Goal: Task Accomplishment & Management: Use online tool/utility

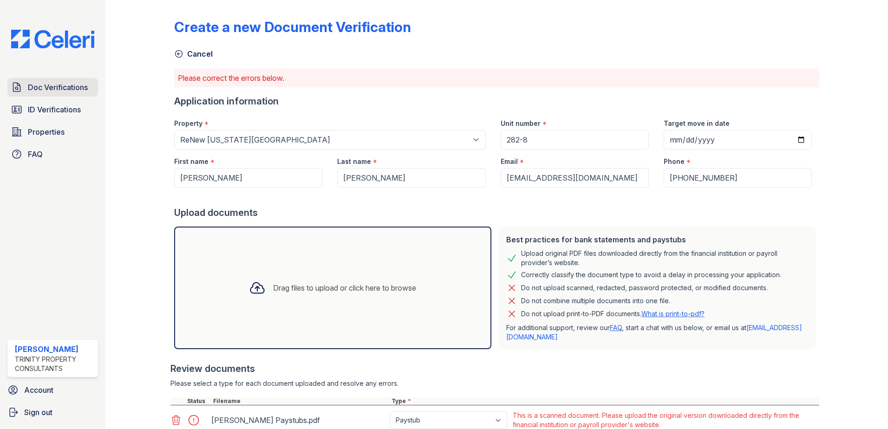
scroll to position [72, 0]
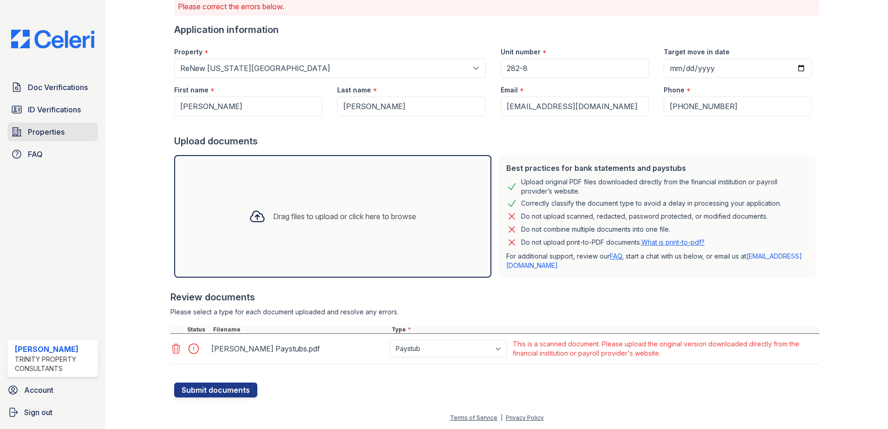
click at [47, 130] on span "Properties" at bounding box center [46, 131] width 37 height 11
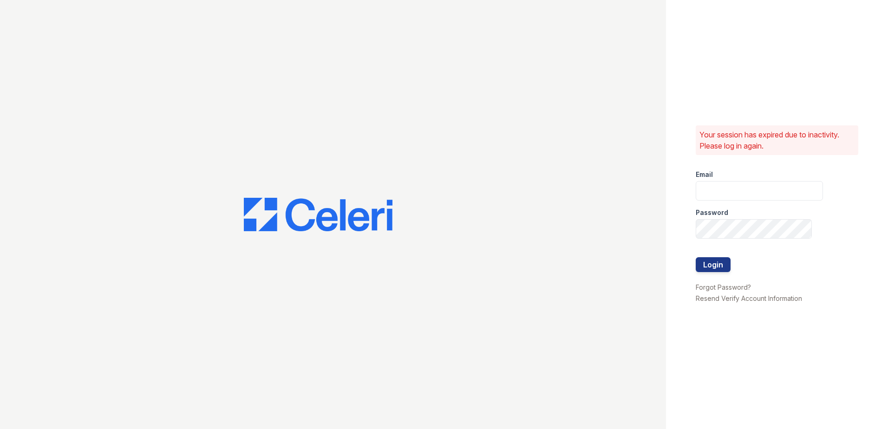
type input "dandrews@trinity-pm.com"
click at [718, 265] on button "Login" at bounding box center [713, 264] width 35 height 15
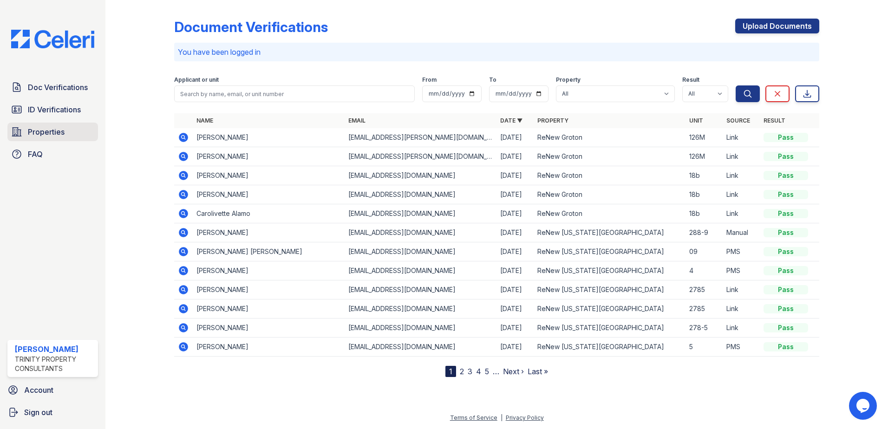
click at [56, 132] on span "Properties" at bounding box center [46, 131] width 37 height 11
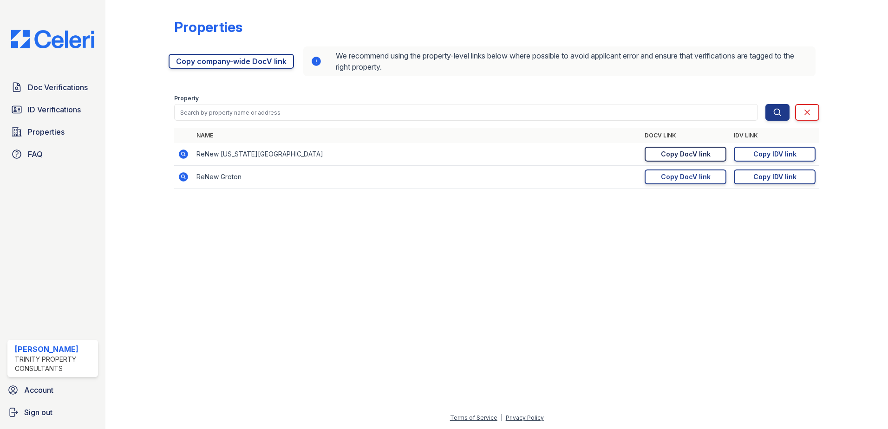
click at [704, 158] on div "Copy DocV link" at bounding box center [686, 154] width 50 height 9
click at [797, 156] on link "Copy IDV link Copy link" at bounding box center [775, 154] width 82 height 15
